Goal: Task Accomplishment & Management: Manage account settings

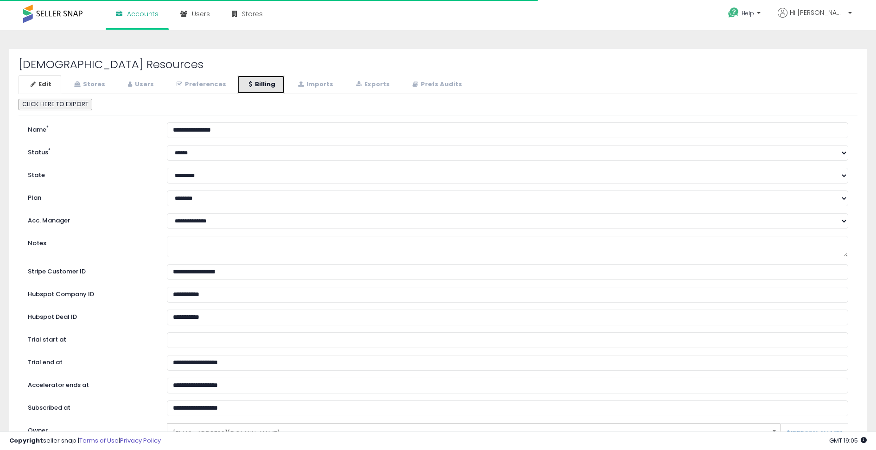
click at [257, 87] on link "Billing" at bounding box center [261, 84] width 48 height 19
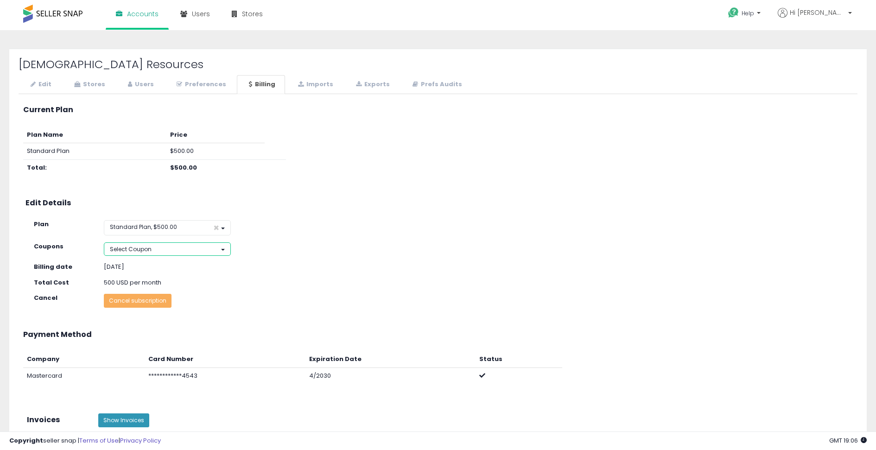
click at [171, 245] on button "Select Coupon" at bounding box center [167, 248] width 127 height 13
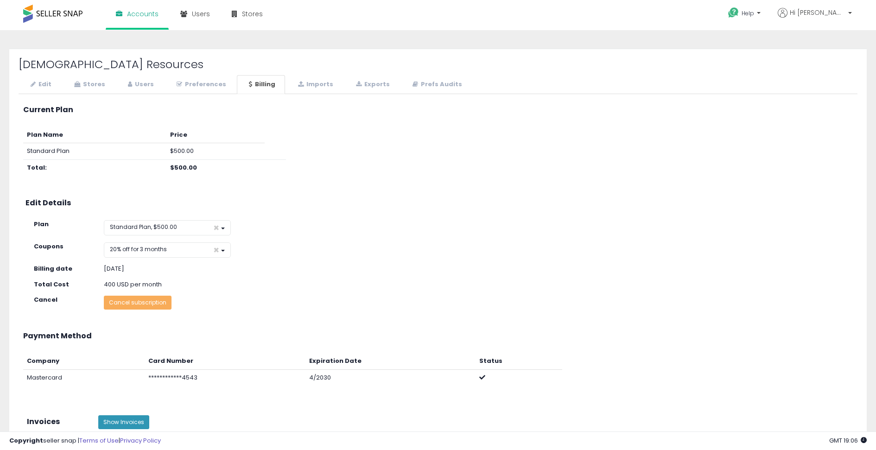
click at [162, 333] on div "**********" at bounding box center [438, 279] width 839 height 360
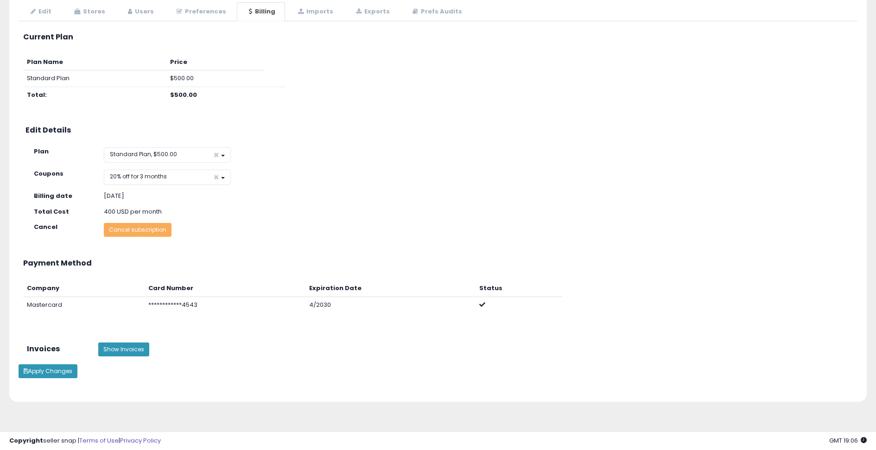
scroll to position [80, 0]
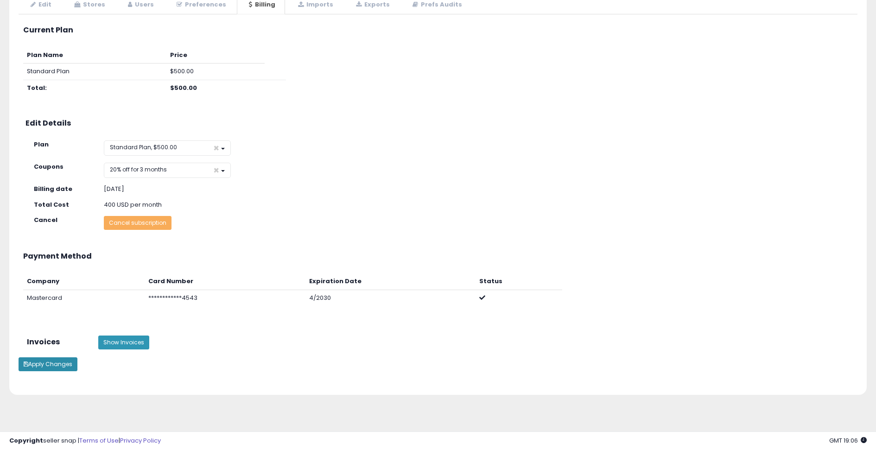
click at [63, 362] on button "Apply Changes" at bounding box center [48, 364] width 59 height 14
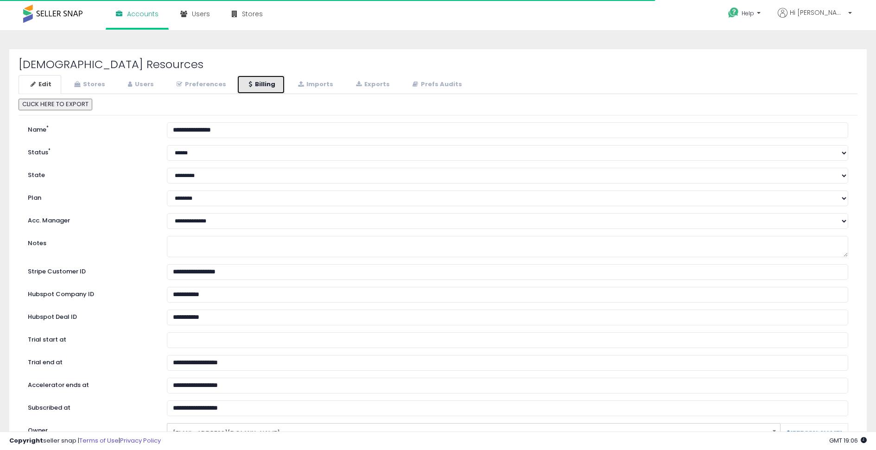
click at [268, 86] on link "Billing" at bounding box center [261, 84] width 48 height 19
